Goal: Information Seeking & Learning: Learn about a topic

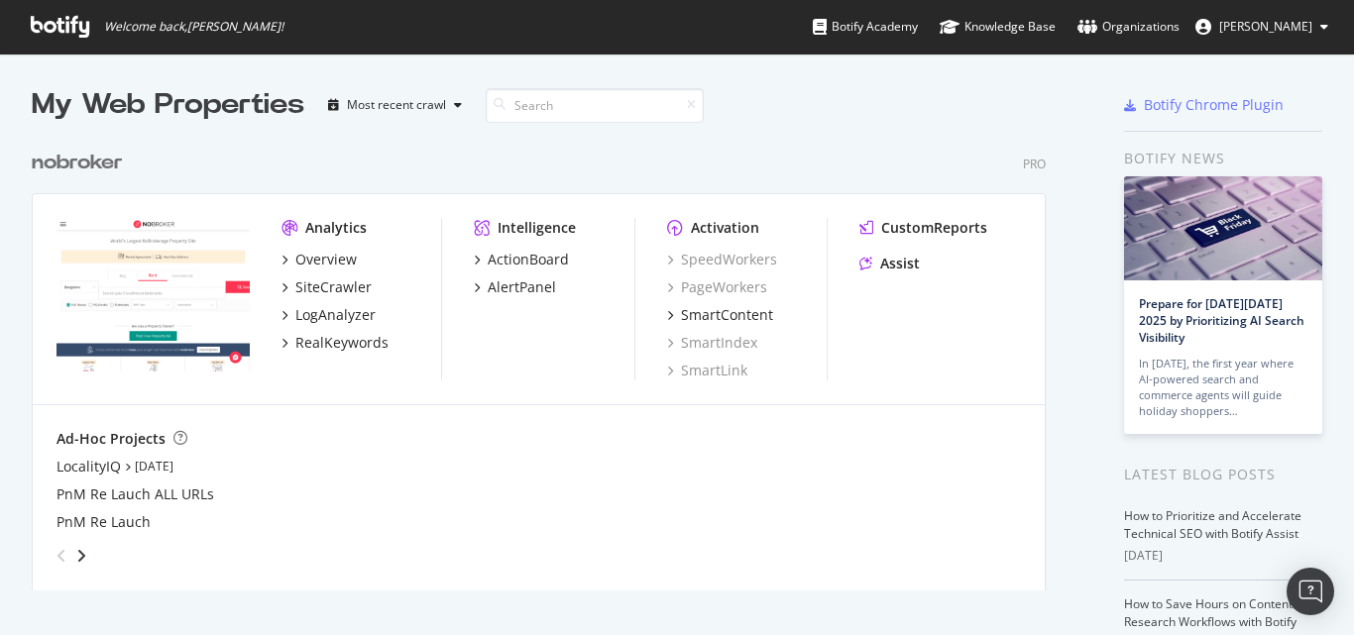
scroll to position [451, 1015]
click at [331, 337] on div "RealKeywords" at bounding box center [341, 343] width 93 height 20
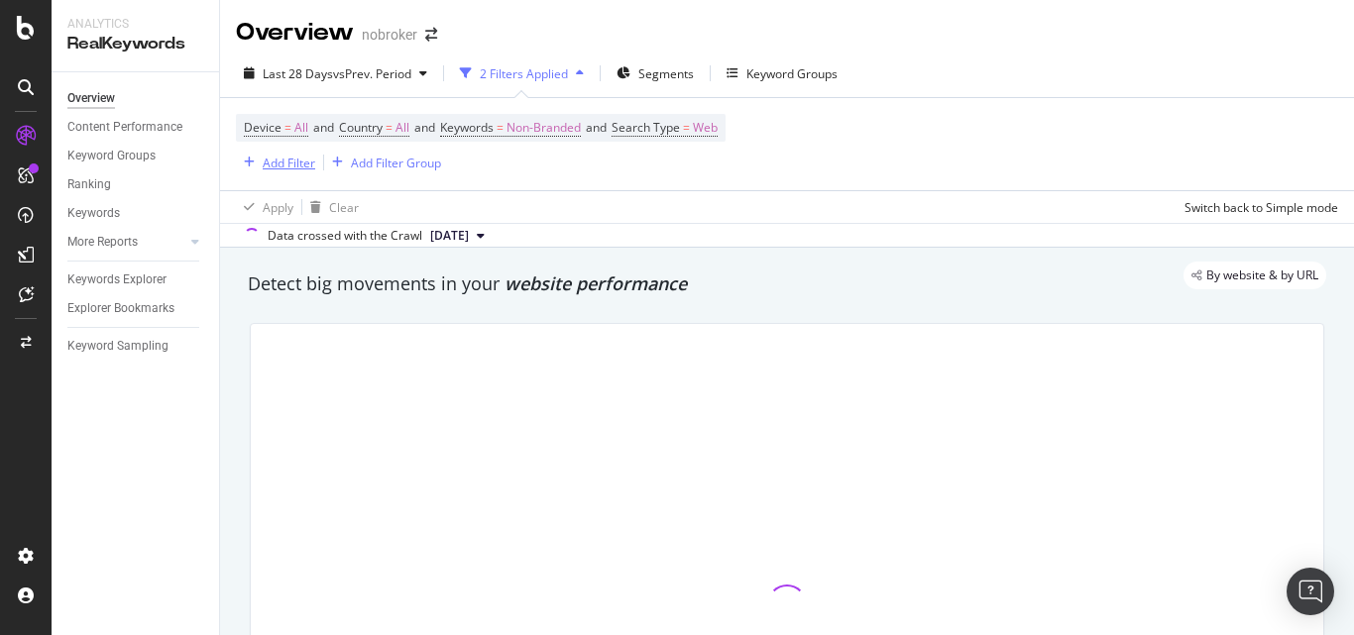
click at [280, 161] on div "Add Filter" at bounding box center [289, 163] width 53 height 17
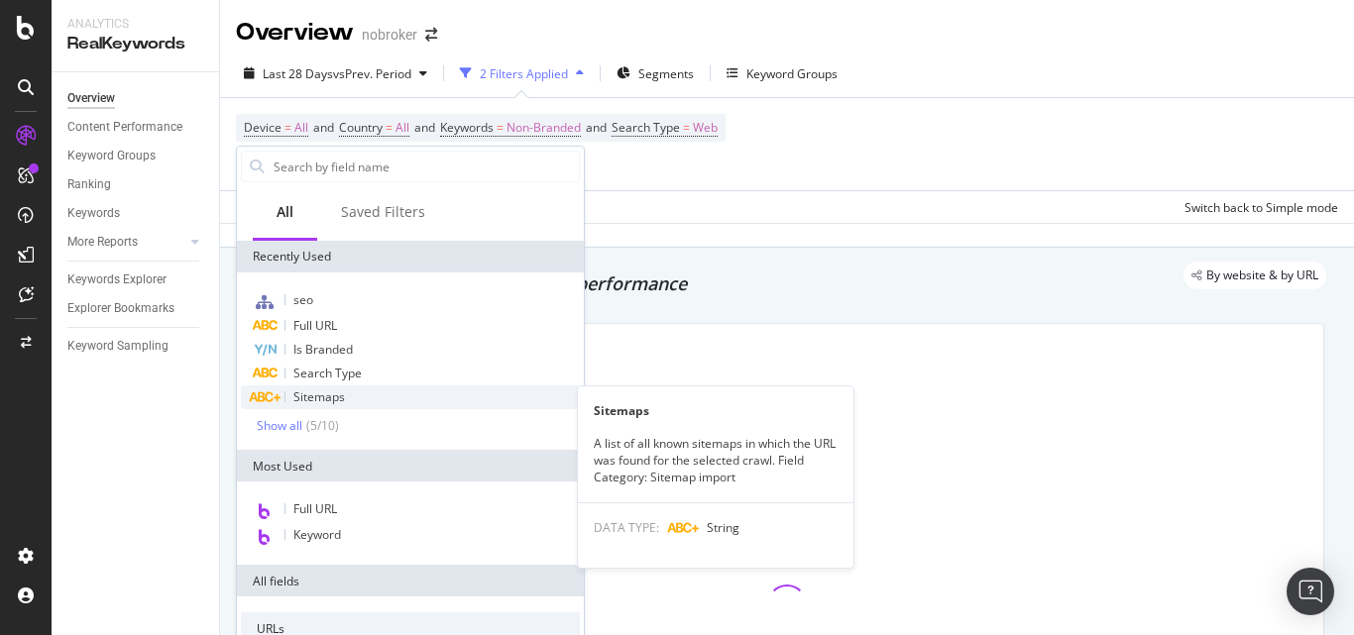
click at [341, 394] on span "Sitemaps" at bounding box center [319, 397] width 52 height 17
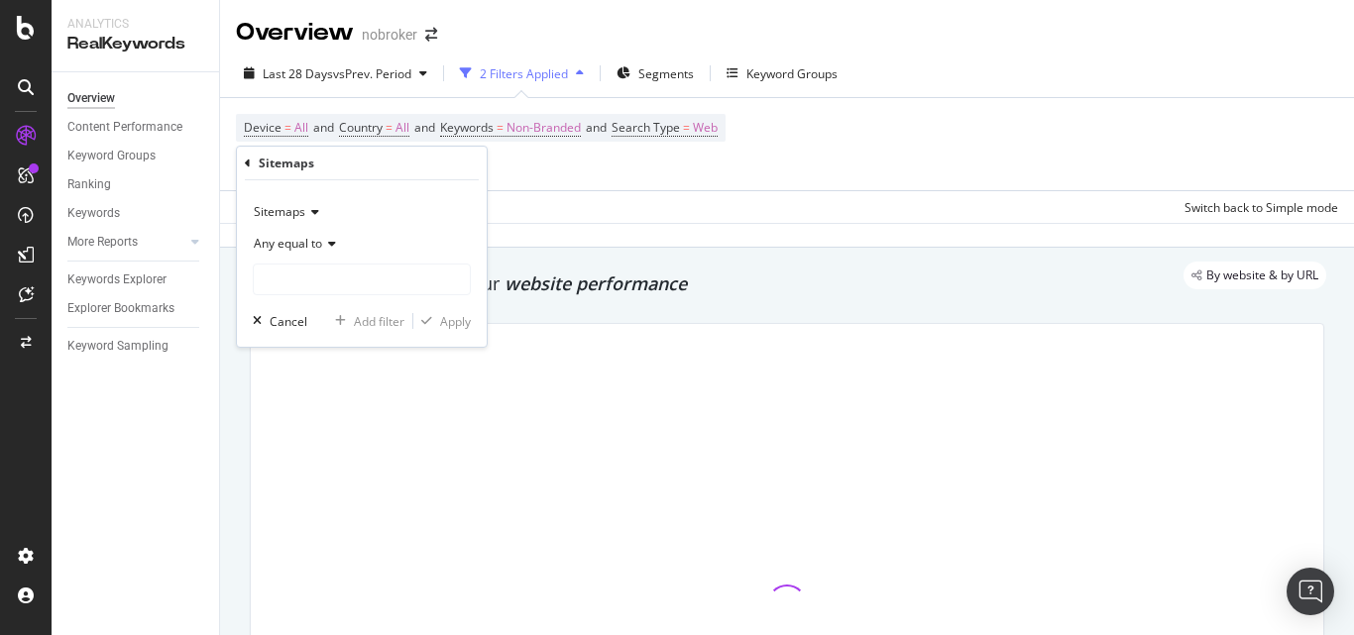
click at [377, 261] on div "Any equal to" at bounding box center [362, 261] width 218 height 67
click at [366, 278] on input "text" at bounding box center [362, 280] width 216 height 32
paste input "[URL][DOMAIN_NAME]"
type input "[URL][DOMAIN_NAME]"
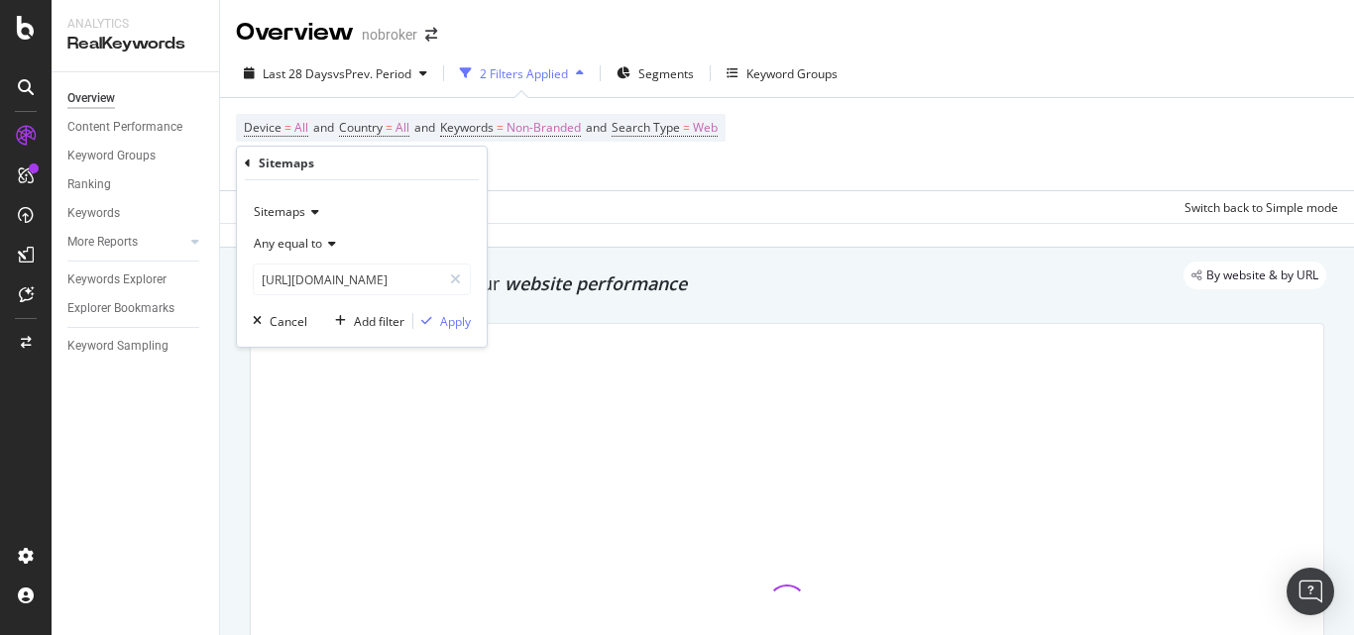
click at [478, 319] on div "Sitemaps Any equal to [URL][DOMAIN_NAME] [URL][DOMAIN_NAME] Cancel Add filter A…" at bounding box center [362, 263] width 250 height 167
click at [452, 318] on div "Apply" at bounding box center [455, 321] width 31 height 17
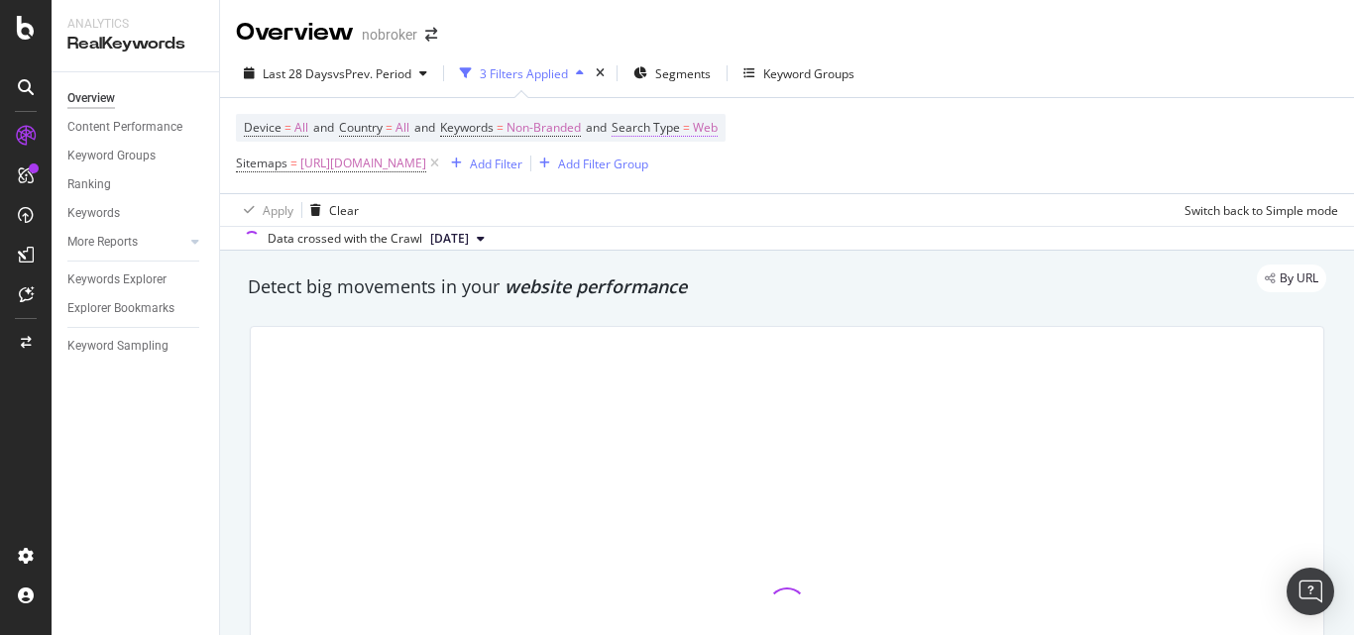
click at [718, 125] on span "Web" at bounding box center [705, 128] width 25 height 28
click at [692, 171] on div "Web" at bounding box center [757, 175] width 218 height 32
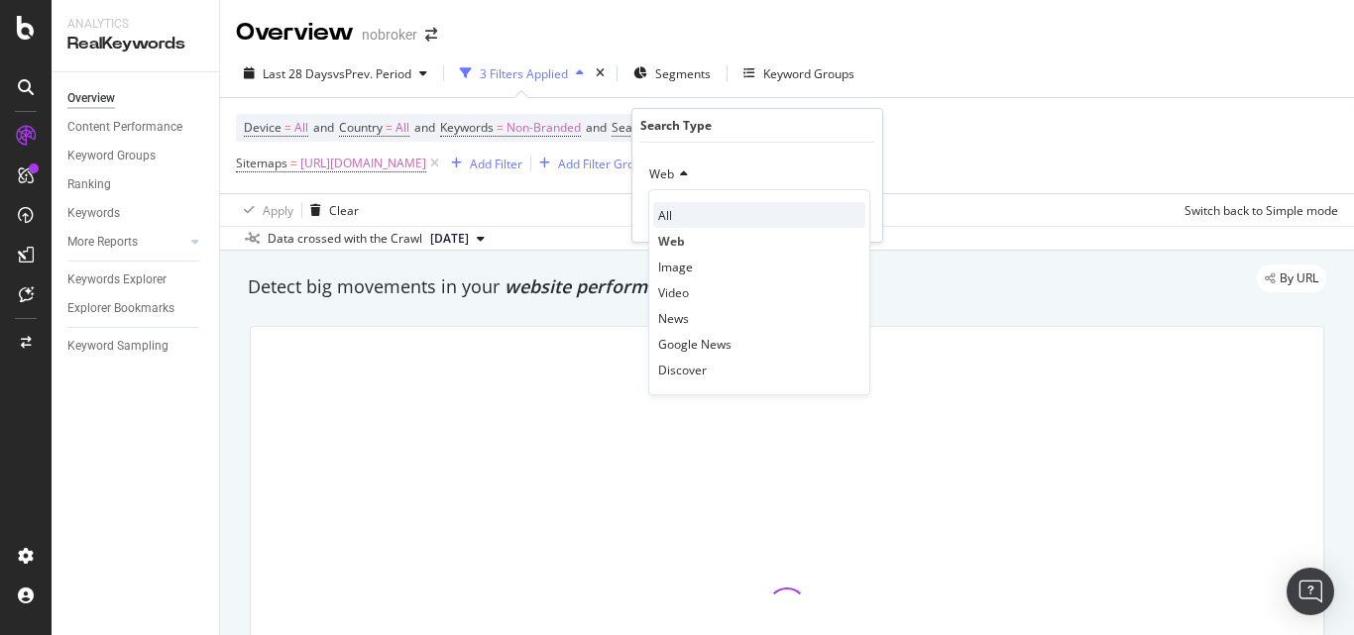
click at [658, 218] on span "All" at bounding box center [665, 215] width 14 height 17
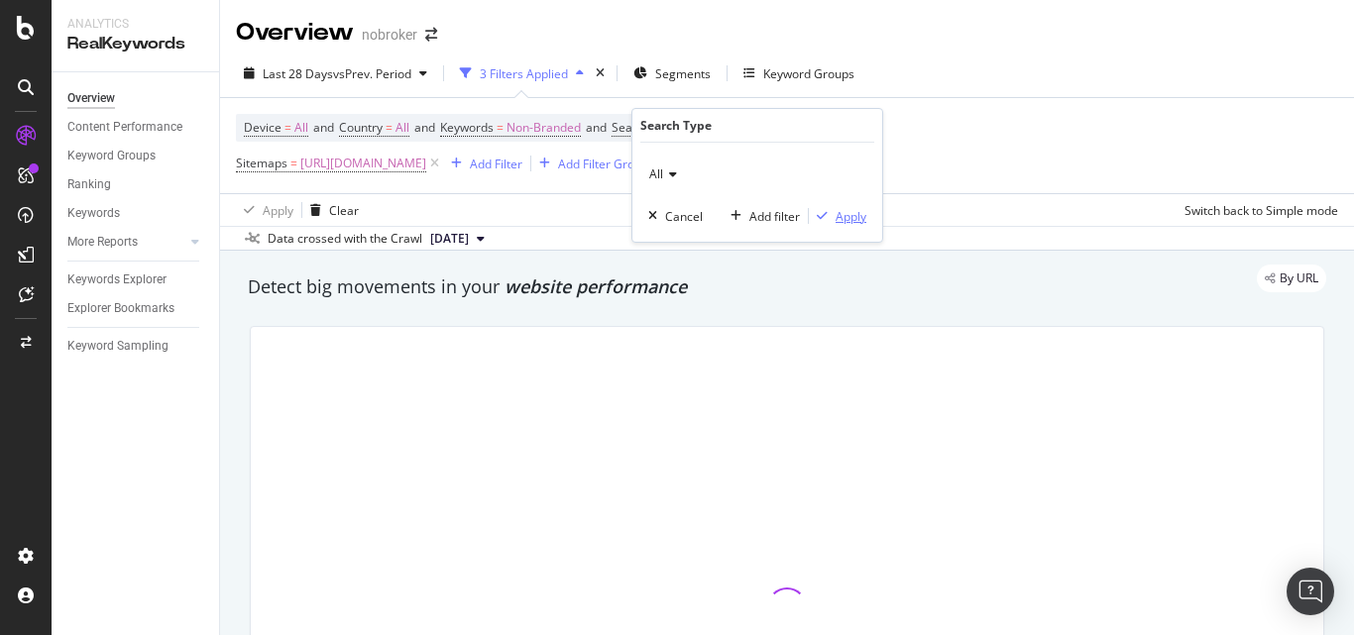
click at [837, 208] on div "Apply" at bounding box center [851, 216] width 31 height 17
click at [546, 124] on span "Non-Branded" at bounding box center [543, 128] width 74 height 28
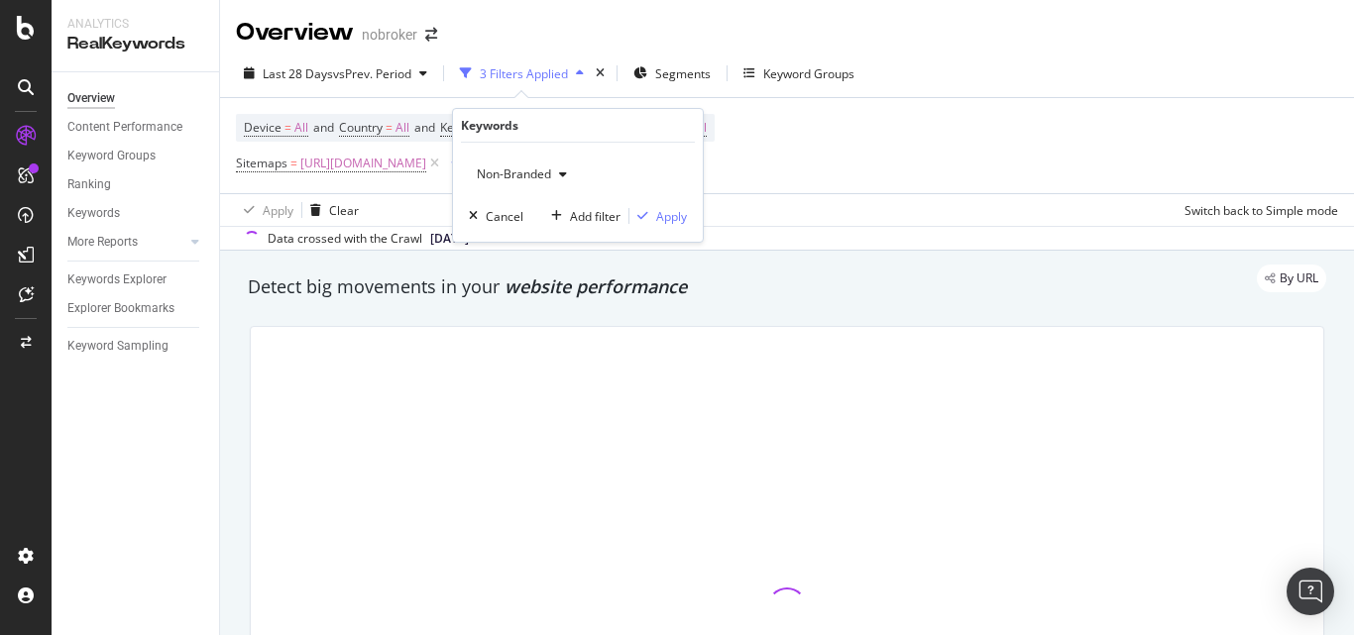
click at [521, 180] on span "Non-Branded" at bounding box center [510, 174] width 82 height 17
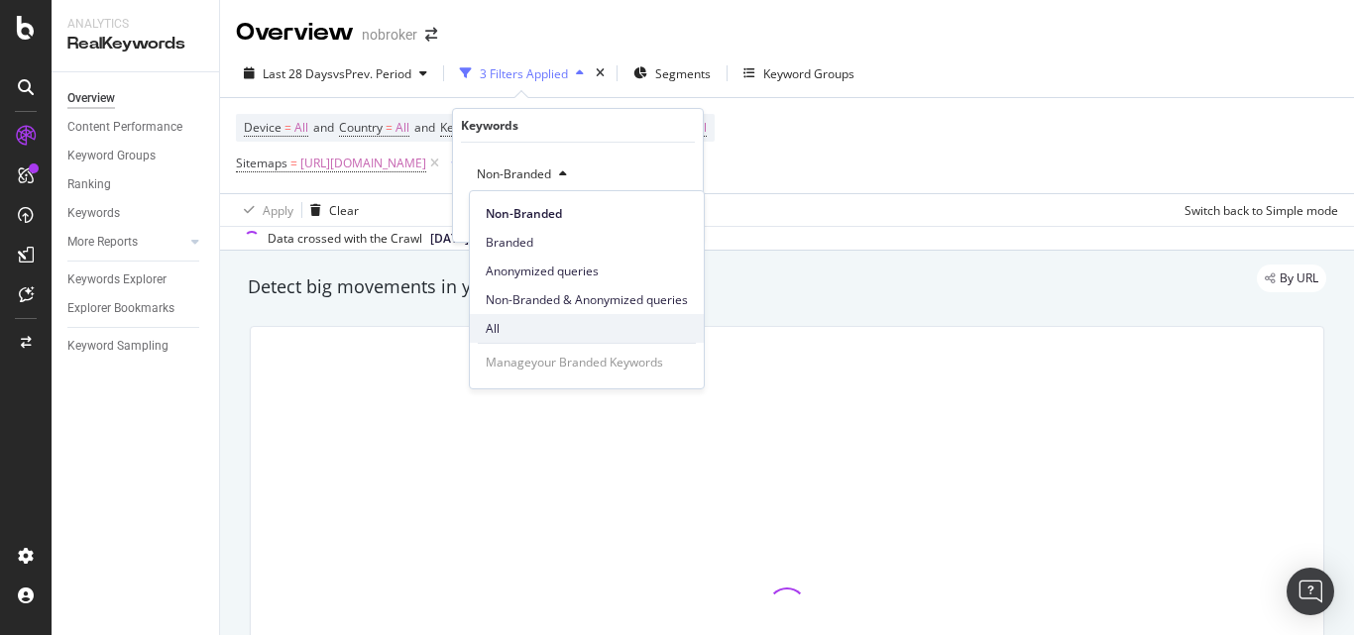
click at [520, 318] on div "All" at bounding box center [587, 328] width 234 height 29
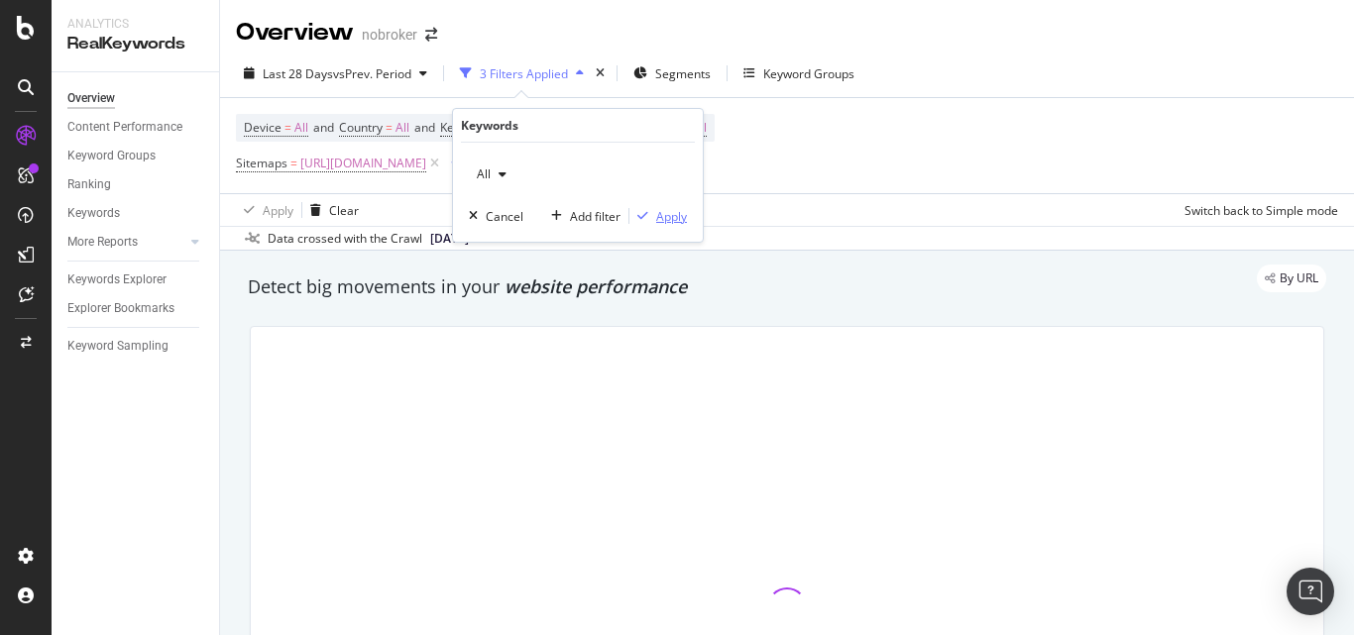
click at [654, 217] on div "button" at bounding box center [642, 216] width 27 height 12
click at [659, 290] on div "By URL" at bounding box center [777, 279] width 1098 height 28
drag, startPoint x: 685, startPoint y: 290, endPoint x: 592, endPoint y: 282, distance: 93.5
click at [592, 282] on div "By URL" at bounding box center [777, 279] width 1098 height 28
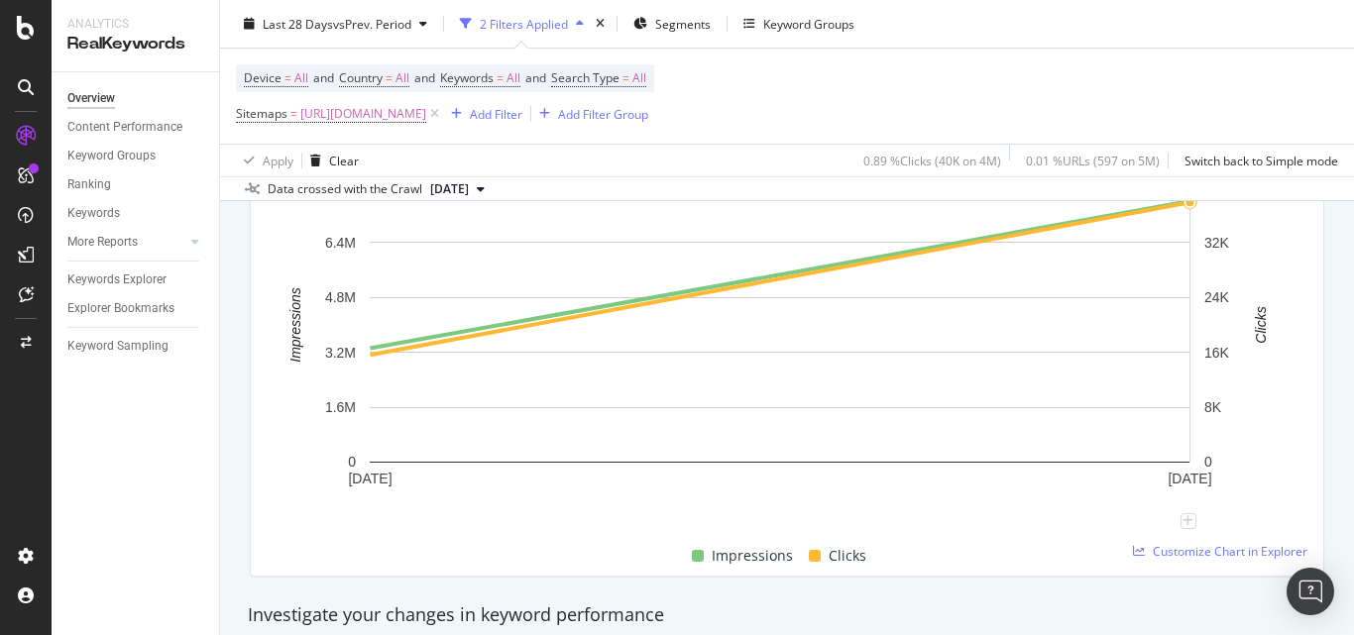
scroll to position [396, 0]
